Goal: Information Seeking & Learning: Compare options

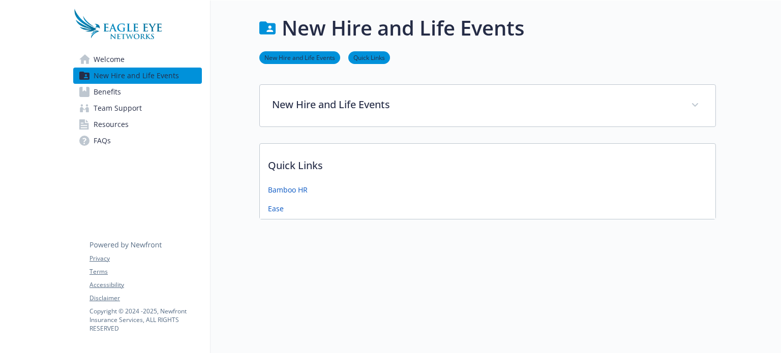
click at [149, 90] on link "Benefits" at bounding box center [137, 92] width 129 height 16
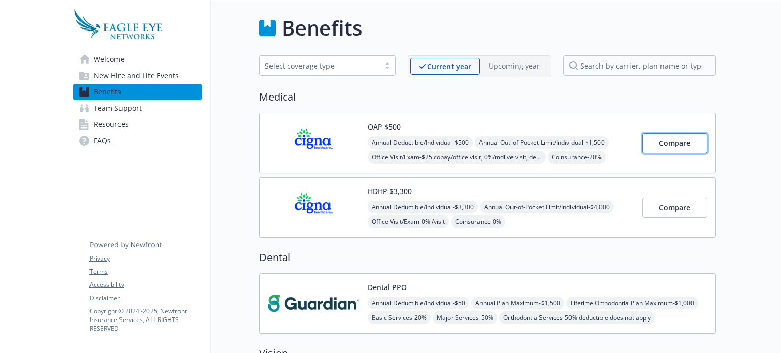
click at [670, 145] on span "Compare" at bounding box center [675, 143] width 32 height 10
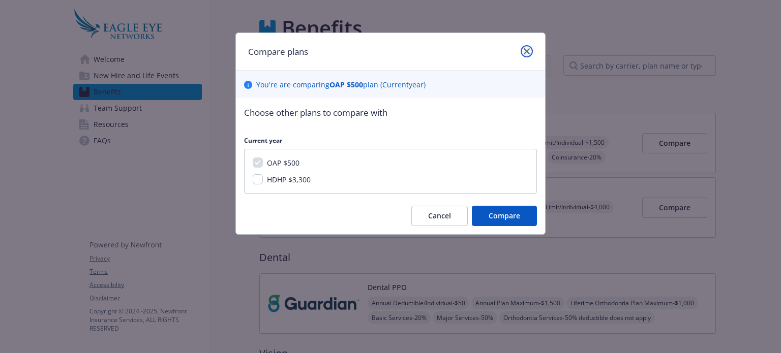
click at [528, 56] on link "close" at bounding box center [527, 51] width 12 height 12
